Goal: Task Accomplishment & Management: Manage account settings

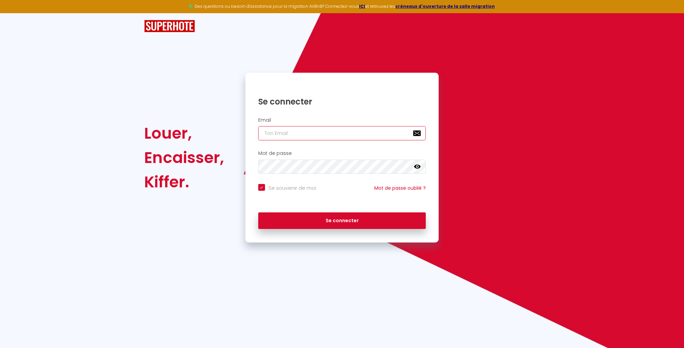
type input "[EMAIL_ADDRESS][DOMAIN_NAME]"
checkbox input "true"
type input "[EMAIL_ADDRESS][DOMAIN_NAME]"
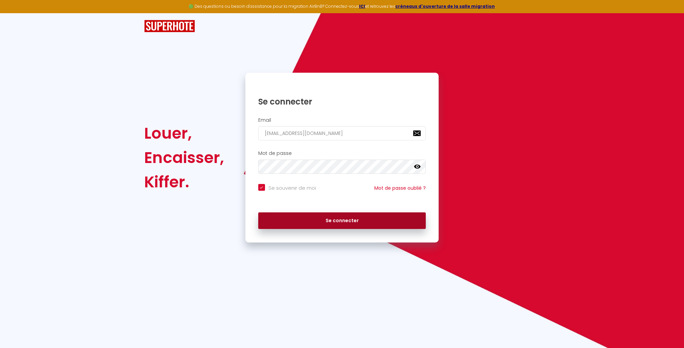
click at [350, 226] on button "Se connecter" at bounding box center [342, 221] width 168 height 17
checkbox input "true"
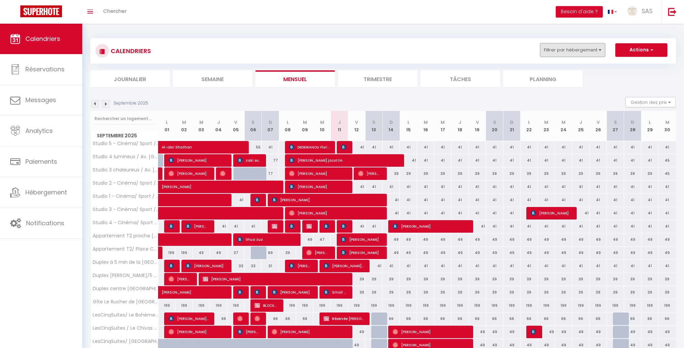
click at [602, 50] on button "Filtrer par hébergement" at bounding box center [572, 50] width 65 height 14
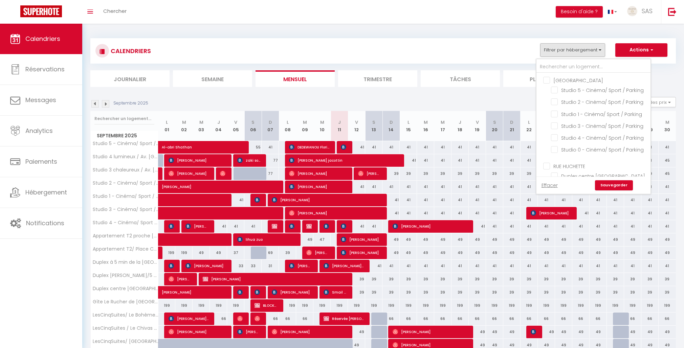
click at [550, 80] on input "[GEOGRAPHIC_DATA]" at bounding box center [600, 80] width 114 height 7
checkbox input "true"
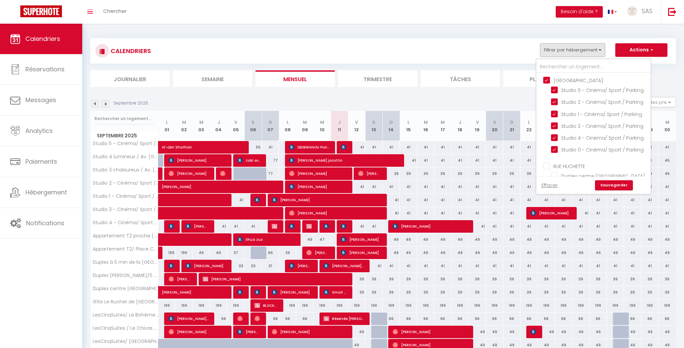
checkbox input "true"
checkbox input "false"
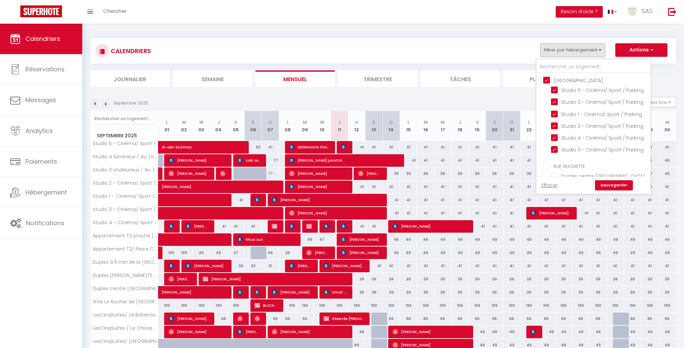
checkbox input "false"
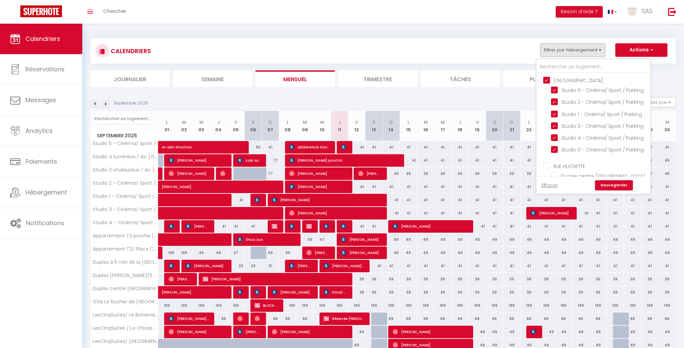
checkbox input "false"
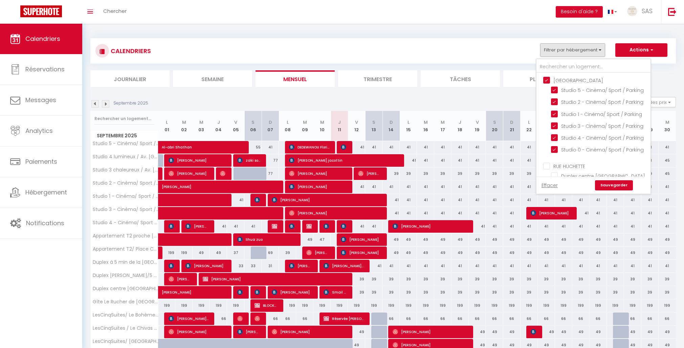
checkbox input "false"
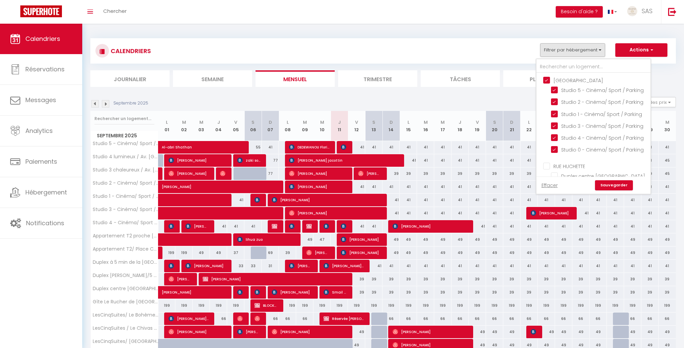
checkbox input "false"
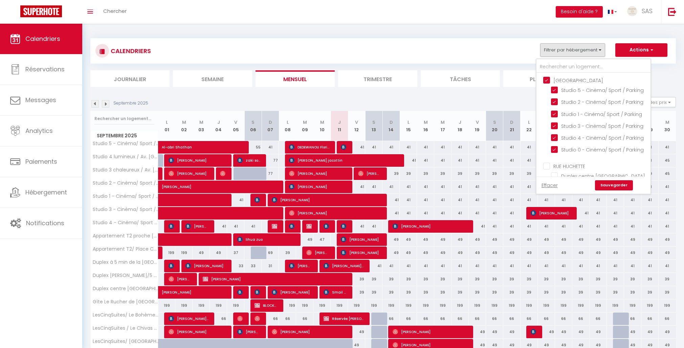
checkbox input "false"
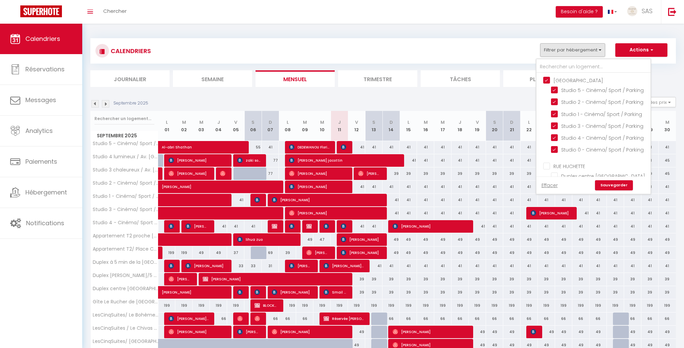
checkbox input "false"
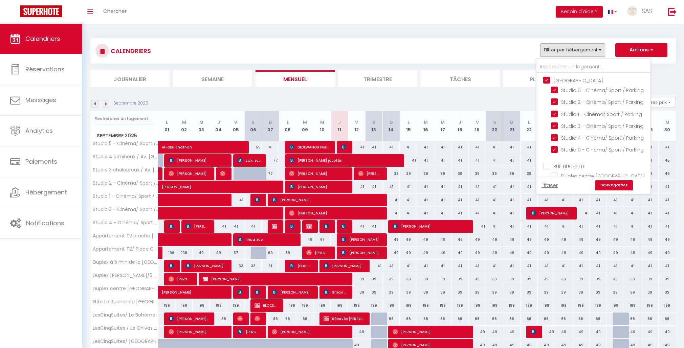
checkbox input "false"
click at [617, 184] on link "Sauvegarder" at bounding box center [614, 185] width 38 height 10
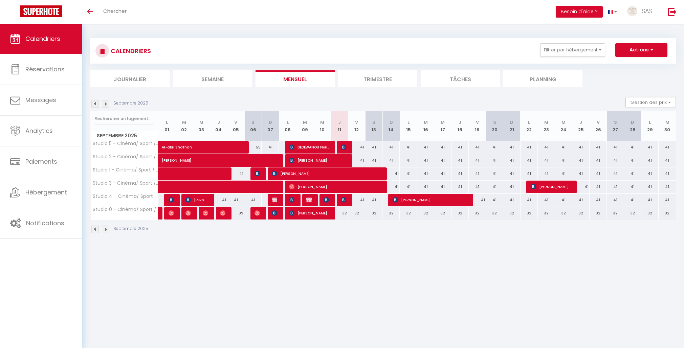
click at [360, 147] on div "41" at bounding box center [356, 147] width 17 height 13
type input "41"
type input "Ven 12 Septembre 2025"
type input "Sam 13 Septembre 2025"
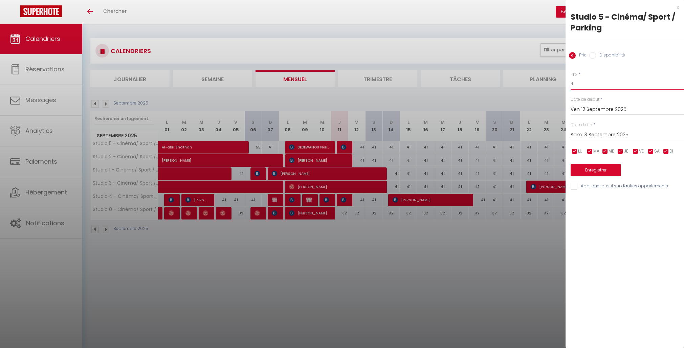
drag, startPoint x: 575, startPoint y: 87, endPoint x: 580, endPoint y: 89, distance: 5.3
click at [575, 87] on input "41" at bounding box center [627, 84] width 113 height 12
type input "44"
click at [595, 170] on button "Enregistrer" at bounding box center [596, 170] width 50 height 12
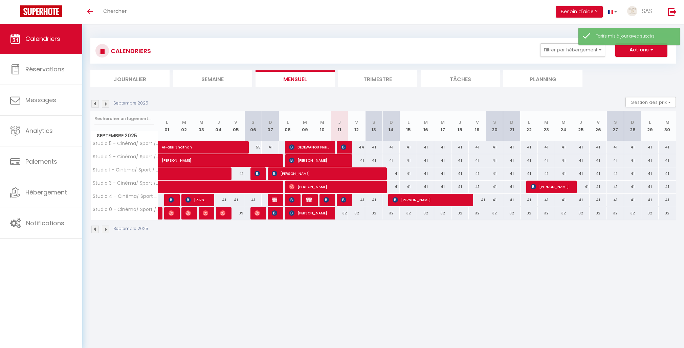
click at [479, 147] on div "41" at bounding box center [477, 147] width 17 height 13
type input "41"
type input "Ven 19 Septembre 2025"
type input "Sam 20 Septembre 2025"
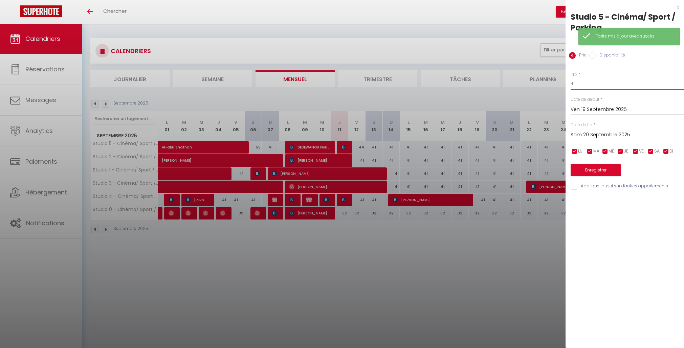
click at [596, 84] on input "41" at bounding box center [627, 84] width 113 height 12
type input "44"
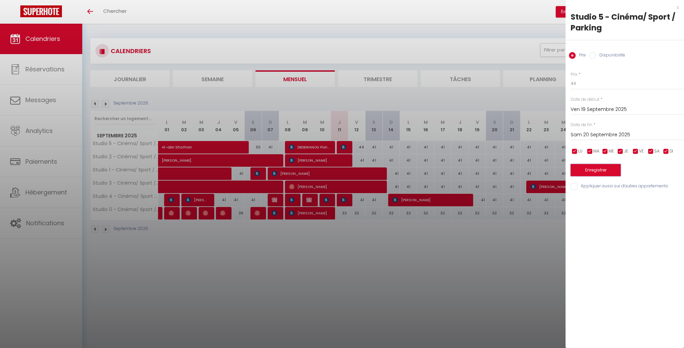
click at [614, 171] on button "Enregistrer" at bounding box center [596, 170] width 50 height 12
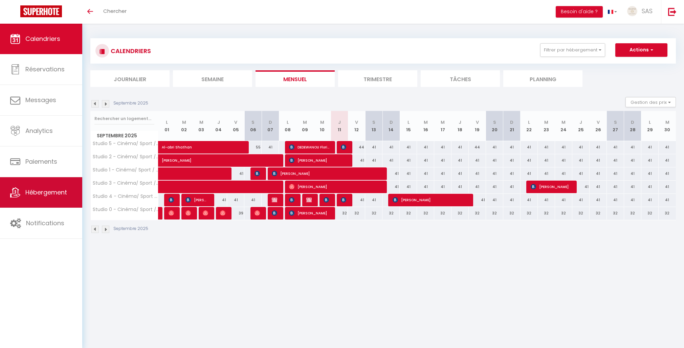
click at [43, 195] on span "Hébergement" at bounding box center [46, 192] width 42 height 8
